Goal: Navigation & Orientation: Find specific page/section

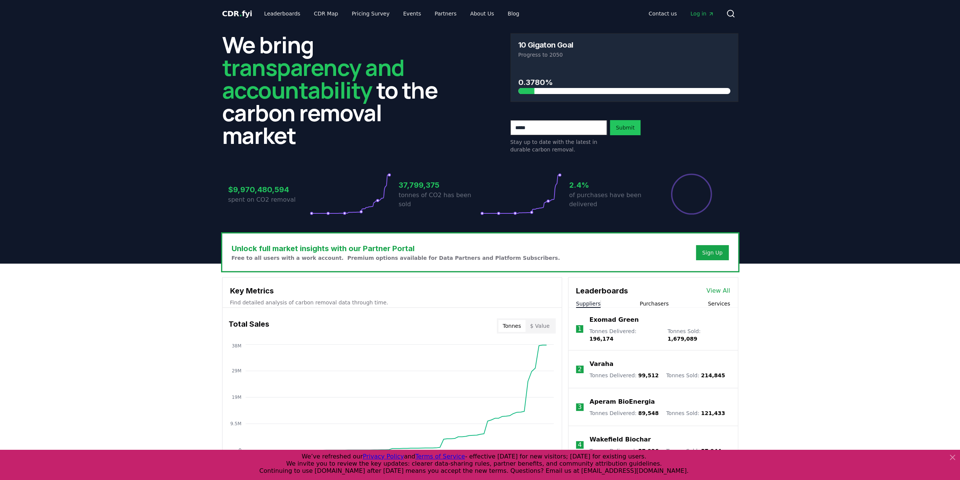
click at [697, 15] on span "Log in" at bounding box center [702, 14] width 23 height 8
click at [279, 14] on link "Leaderboards" at bounding box center [282, 14] width 48 height 14
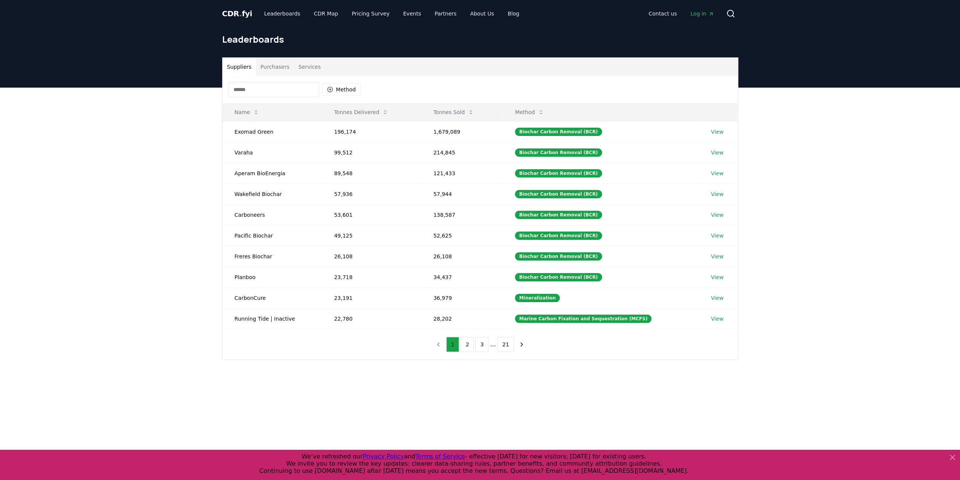
click at [272, 67] on button "Purchasers" at bounding box center [275, 67] width 38 height 18
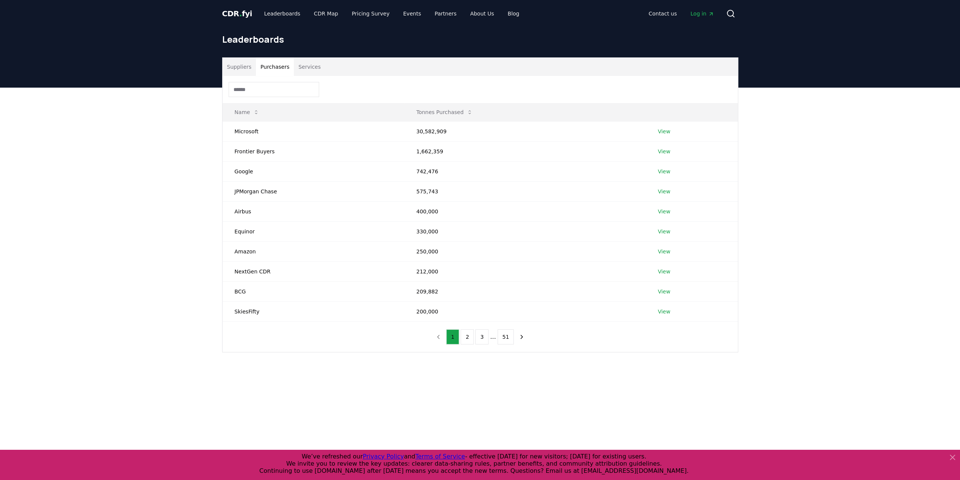
click at [277, 85] on input at bounding box center [274, 89] width 91 height 15
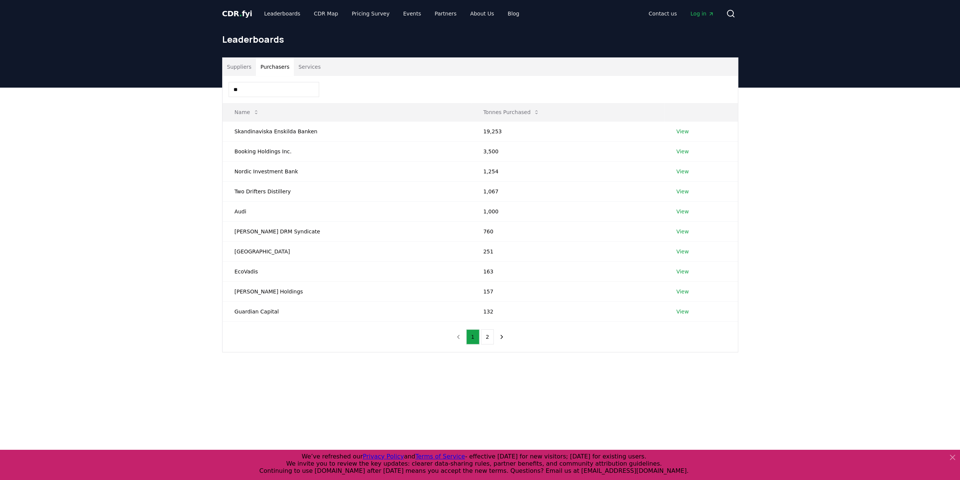
type input "*"
